Goal: Check status: Check status

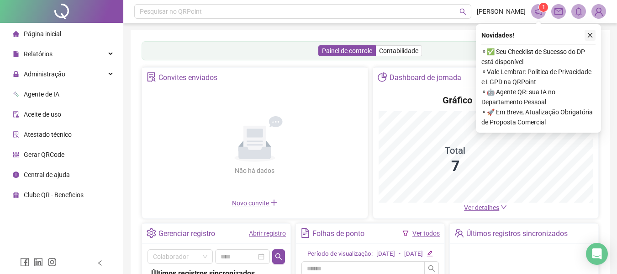
click at [592, 35] on icon "close" at bounding box center [590, 35] width 6 height 6
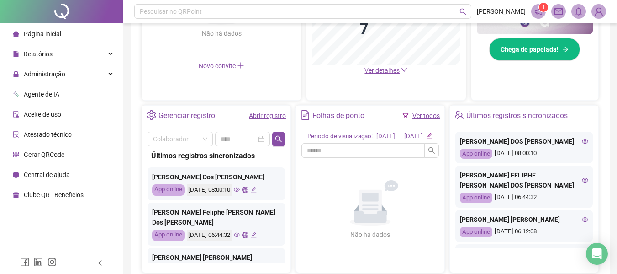
click at [582, 219] on icon "eye" at bounding box center [585, 219] width 6 height 5
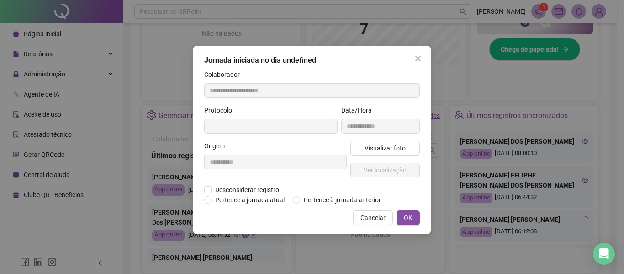
type input "**********"
click at [368, 142] on button "Visualizar foto" at bounding box center [384, 148] width 69 height 15
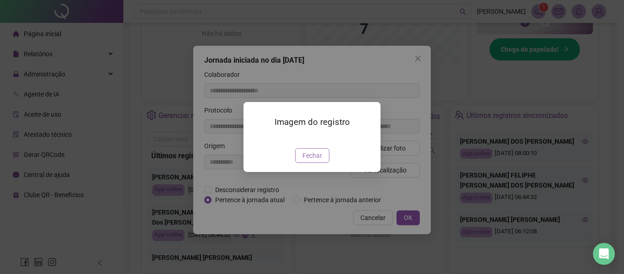
click at [316, 160] on span "Fechar" at bounding box center [312, 155] width 20 height 10
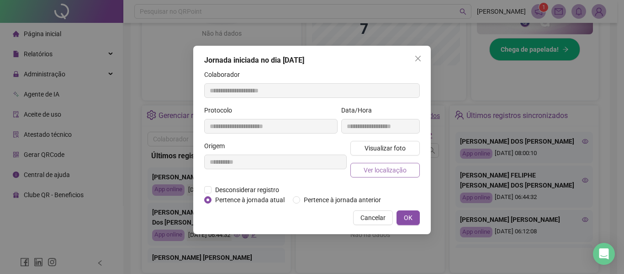
click at [377, 172] on span "Ver localização" at bounding box center [385, 170] width 43 height 10
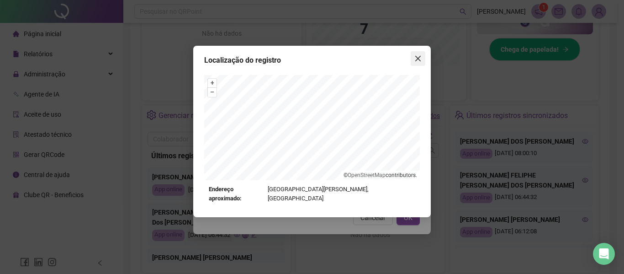
click at [412, 55] on span "Close" at bounding box center [418, 58] width 15 height 7
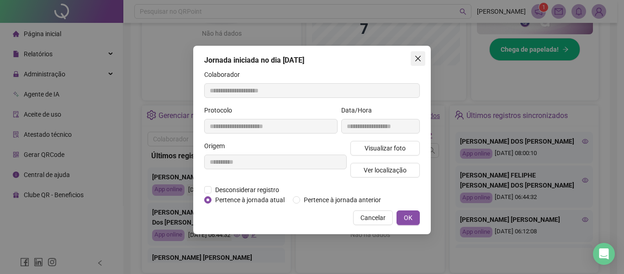
click at [417, 54] on button "Close" at bounding box center [418, 58] width 15 height 15
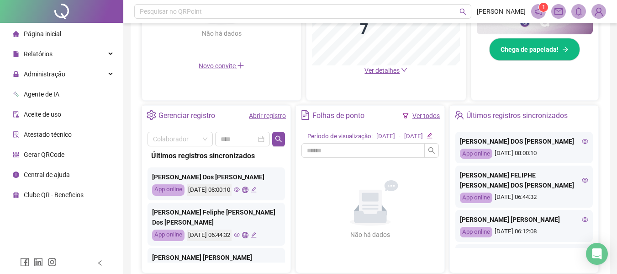
click at [582, 181] on icon "eye" at bounding box center [585, 180] width 6 height 5
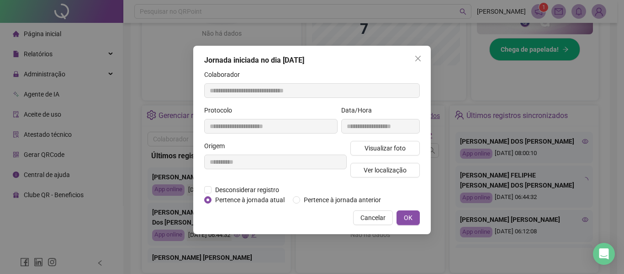
type input "**********"
click at [396, 167] on span "Ver localização" at bounding box center [385, 170] width 43 height 10
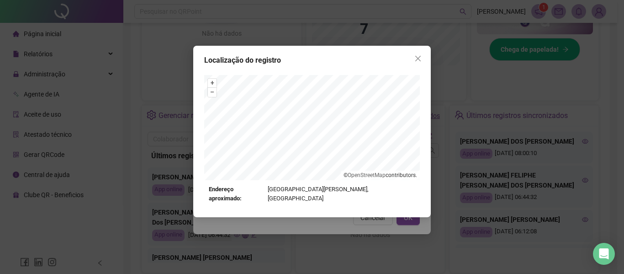
click at [419, 59] on icon "close" at bounding box center [417, 58] width 5 height 5
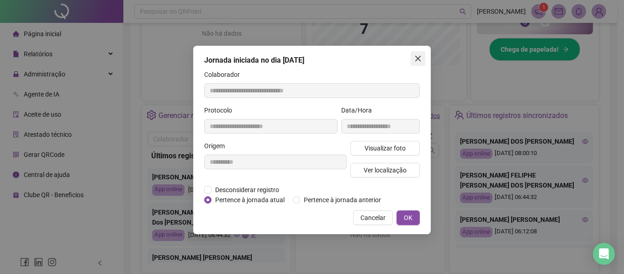
click at [416, 56] on icon "close" at bounding box center [417, 58] width 5 height 5
